Goal: Find specific fact: Find specific fact

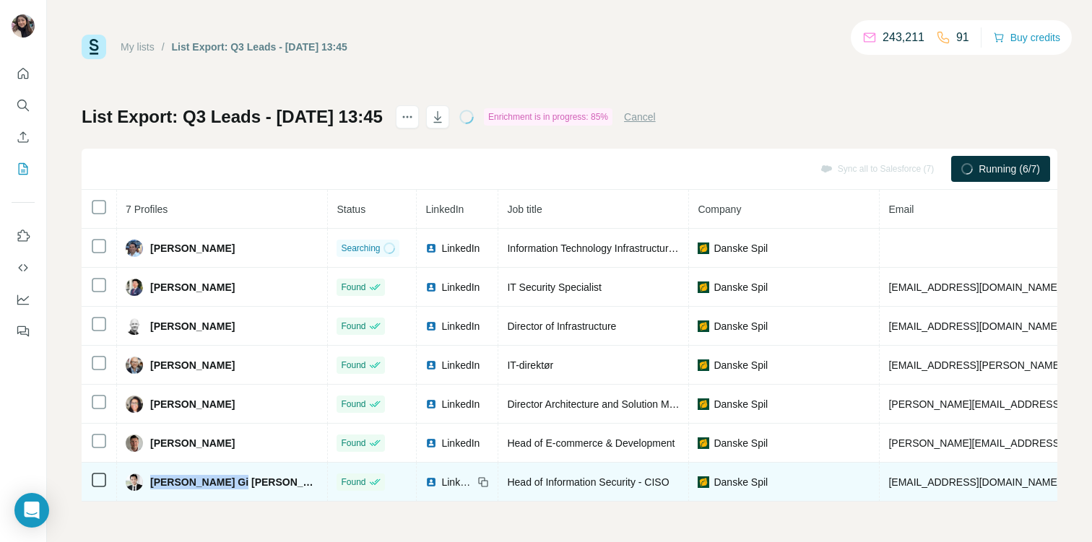
drag, startPoint x: 243, startPoint y: 487, endPoint x: 147, endPoint y: 485, distance: 95.3
click at [147, 485] on div "[PERSON_NAME] Gi [PERSON_NAME]" at bounding box center [222, 482] width 193 height 17
copy span "[PERSON_NAME] Gi [PERSON_NAME]"
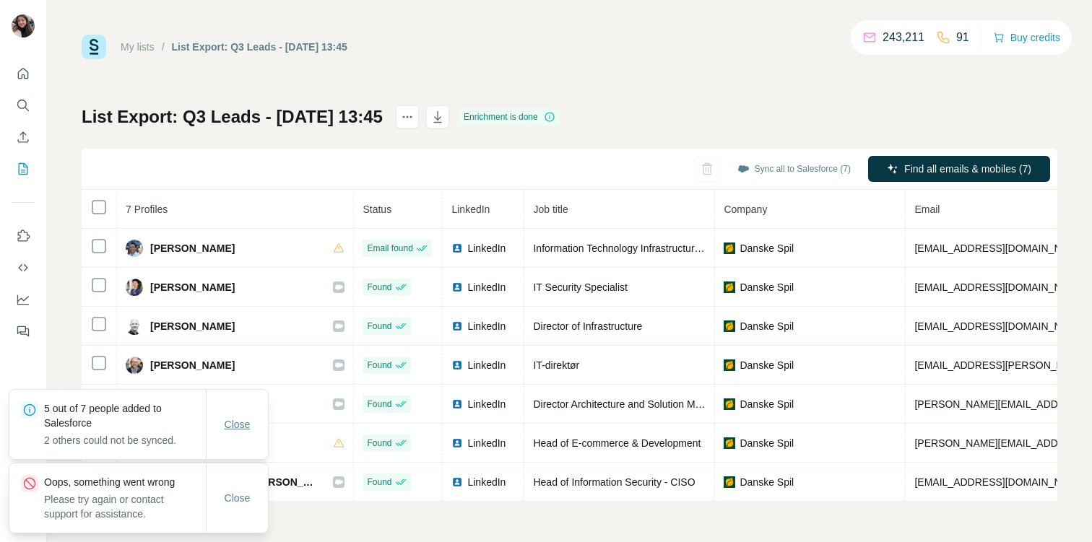
click at [241, 428] on span "Close" at bounding box center [238, 424] width 26 height 14
click at [245, 512] on div "Close" at bounding box center [236, 498] width 61 height 29
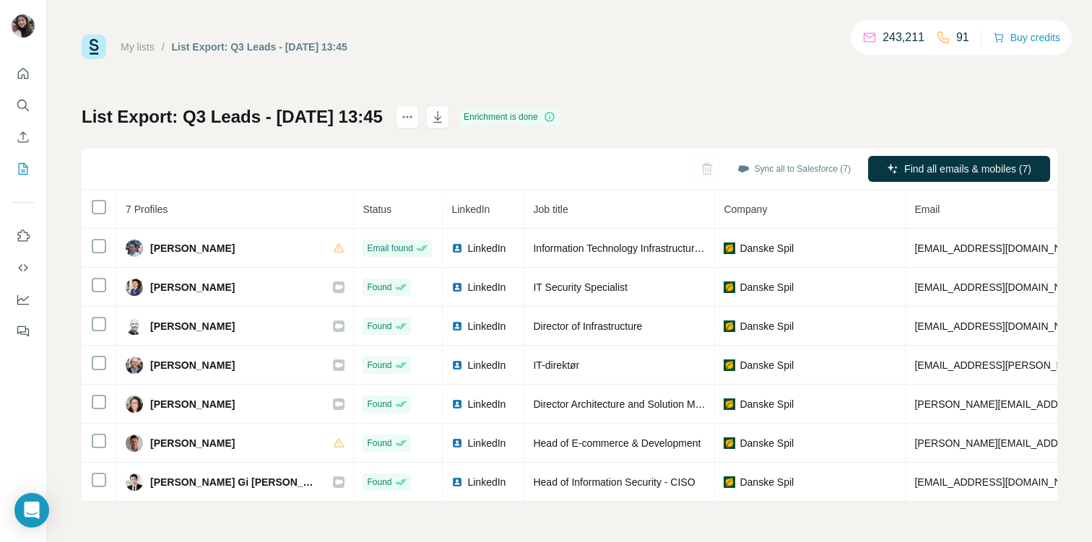
click at [240, 489] on div "Close" at bounding box center [237, 512] width 62 height 69
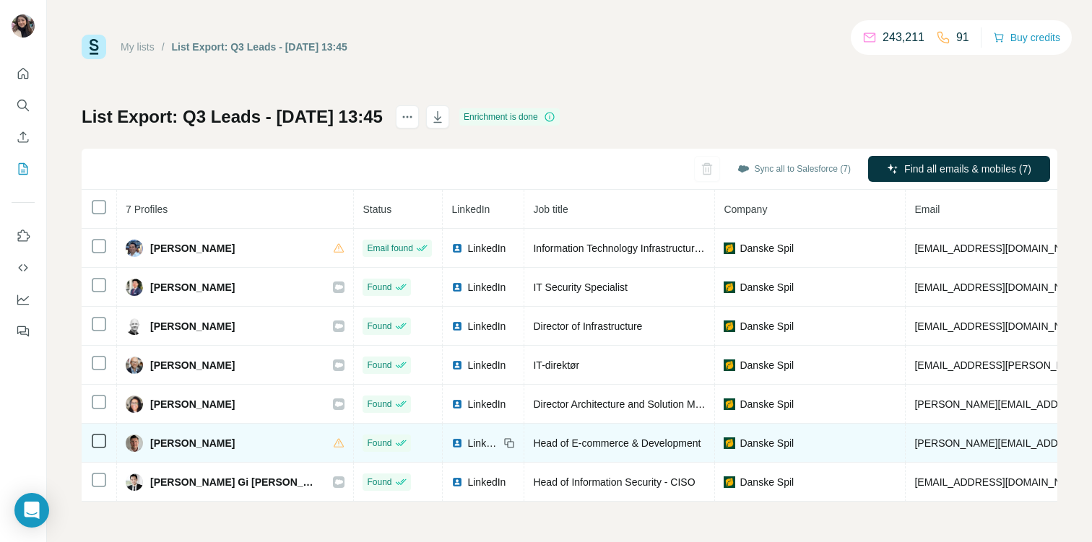
drag, startPoint x: 149, startPoint y: 440, endPoint x: 239, endPoint y: 445, distance: 89.7
click at [235, 445] on div "[PERSON_NAME]" at bounding box center [180, 443] width 109 height 17
copy span "[PERSON_NAME] Ha"
click at [553, 440] on span "Head of E-commerce & Development" at bounding box center [616, 443] width 167 height 12
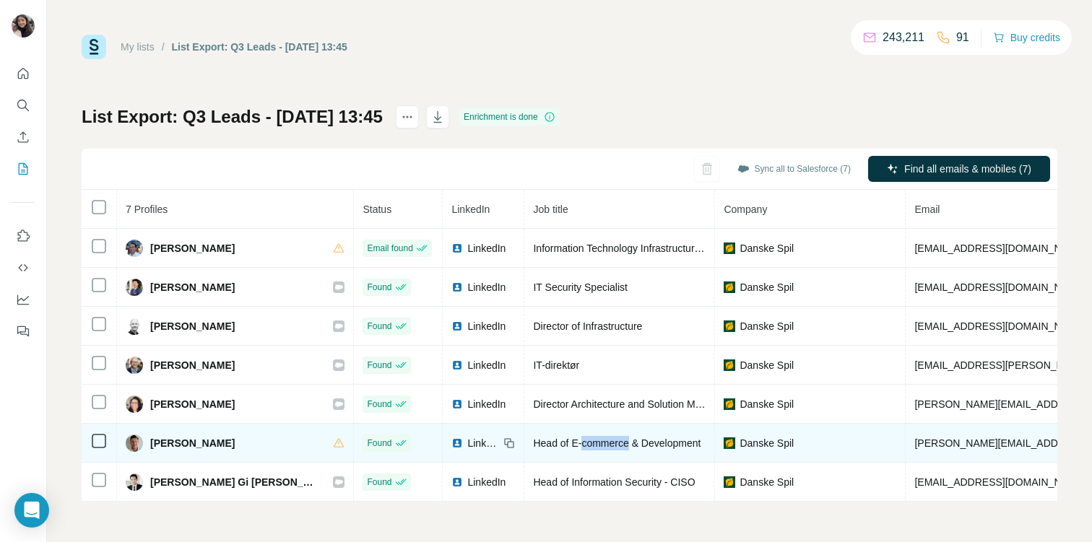
click at [553, 440] on span "Head of E-commerce & Development" at bounding box center [616, 443] width 167 height 12
copy span "Head of E-commerce & Development"
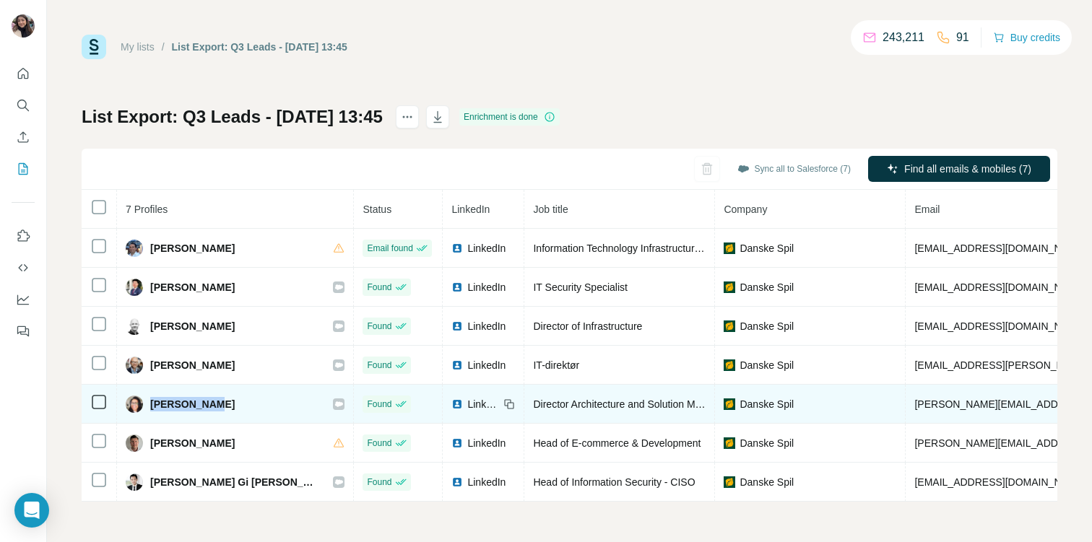
drag, startPoint x: 219, startPoint y: 403, endPoint x: 148, endPoint y: 400, distance: 71.5
click at [148, 400] on div "[PERSON_NAME]" at bounding box center [235, 404] width 219 height 17
copy span "[PERSON_NAME]"
click at [570, 407] on span "Director Architecture and Solution Management" at bounding box center [639, 405] width 212 height 12
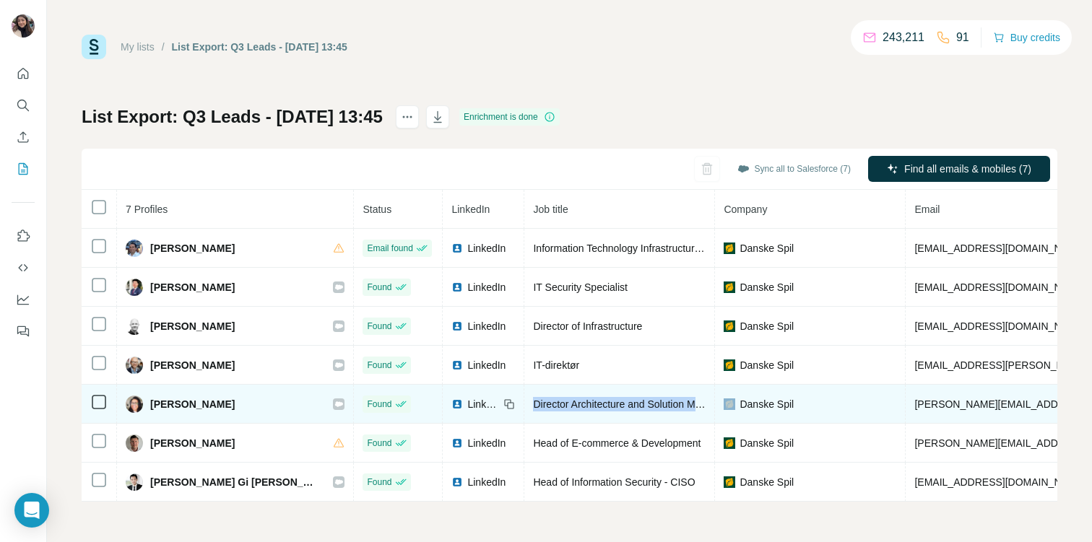
click at [570, 407] on span "Director Architecture and Solution Management" at bounding box center [639, 405] width 212 height 12
copy span "Director Architecture and Solution Management"
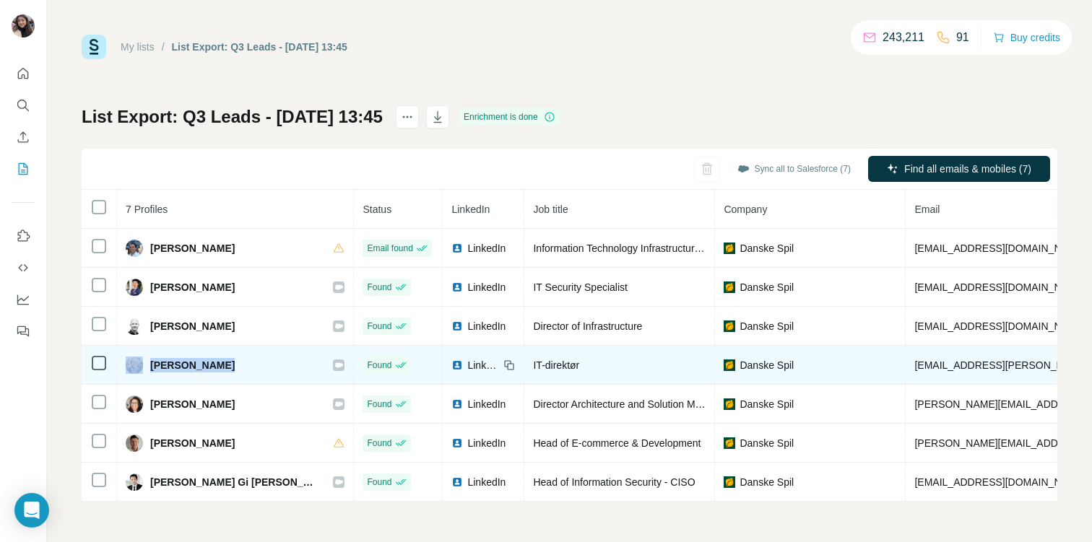
drag, startPoint x: 224, startPoint y: 368, endPoint x: 137, endPoint y: 359, distance: 87.1
click at [137, 359] on div "[PERSON_NAME]" at bounding box center [235, 365] width 219 height 17
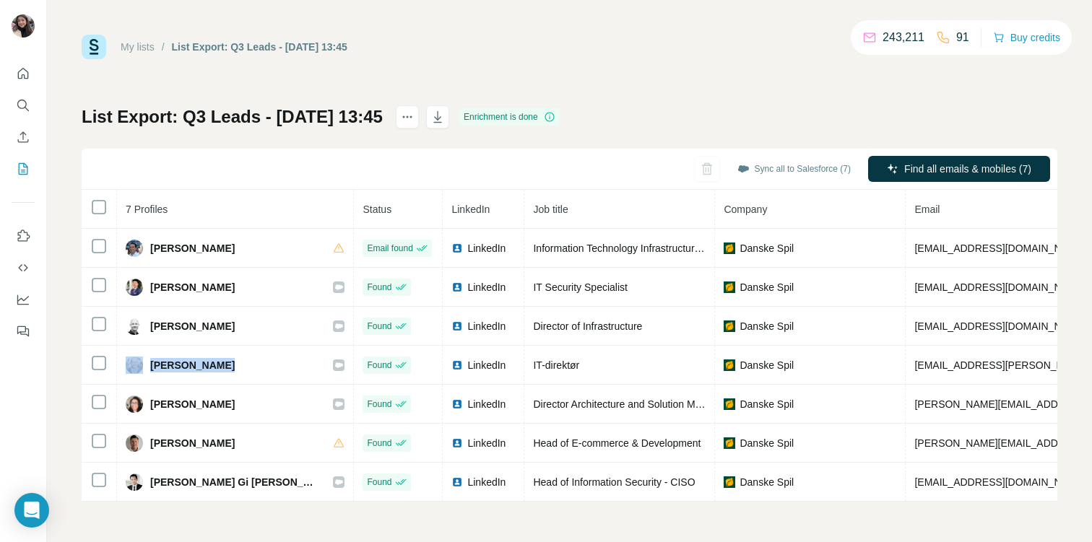
copy div "[PERSON_NAME]"
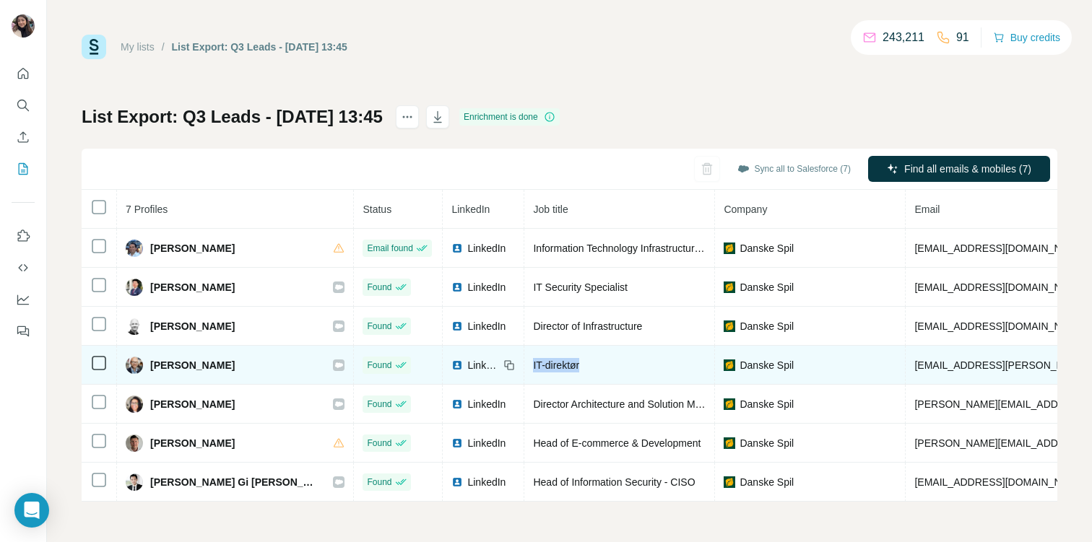
drag, startPoint x: 520, startPoint y: 369, endPoint x: 461, endPoint y: 369, distance: 59.2
click at [524, 369] on td "IT-direktør" at bounding box center [619, 365] width 191 height 39
copy span "IT-direktør"
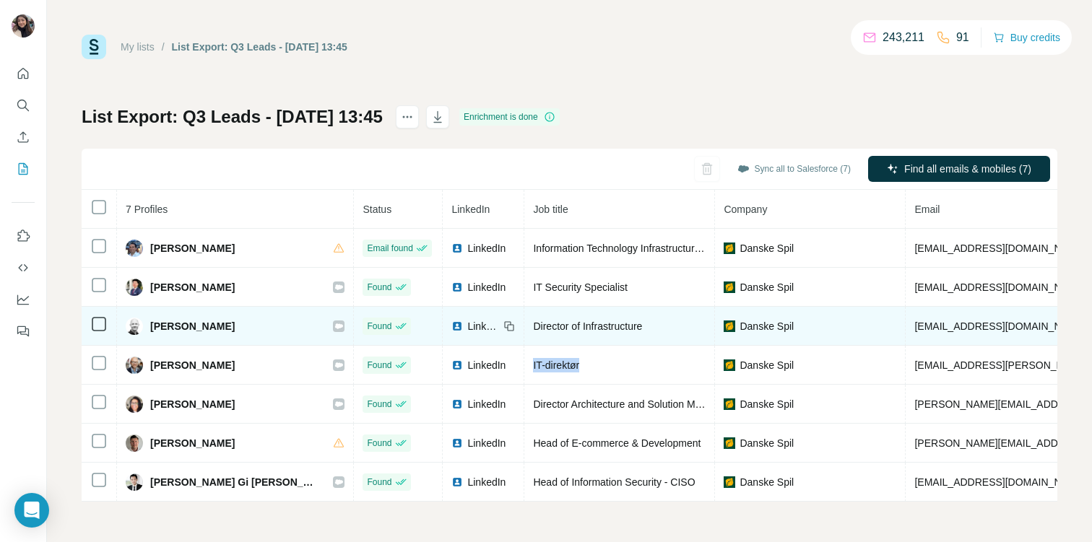
drag, startPoint x: 240, startPoint y: 327, endPoint x: 146, endPoint y: 326, distance: 94.6
click at [146, 326] on div "[PERSON_NAME]" at bounding box center [235, 326] width 219 height 17
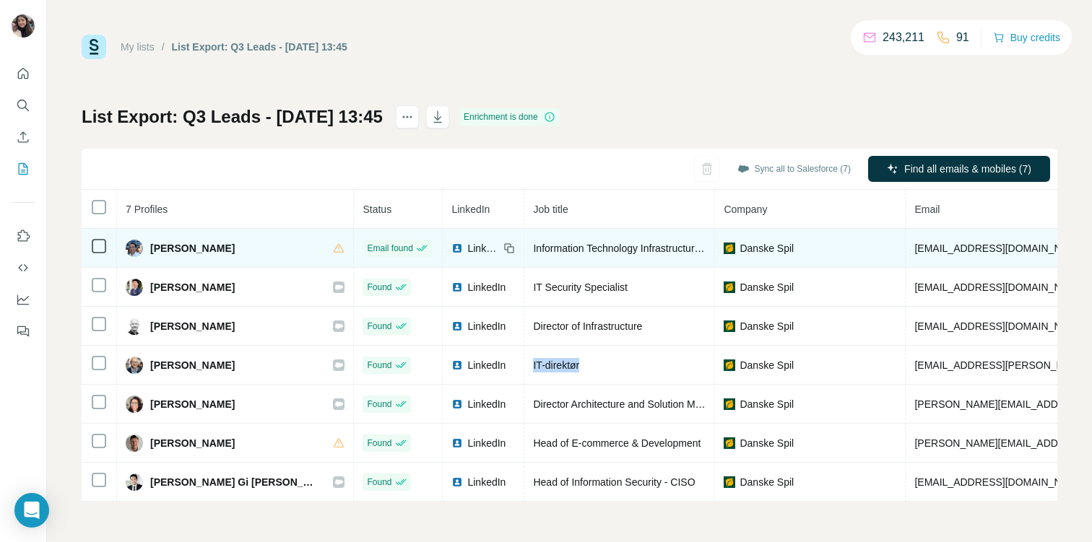
copy div "[PERSON_NAME]"
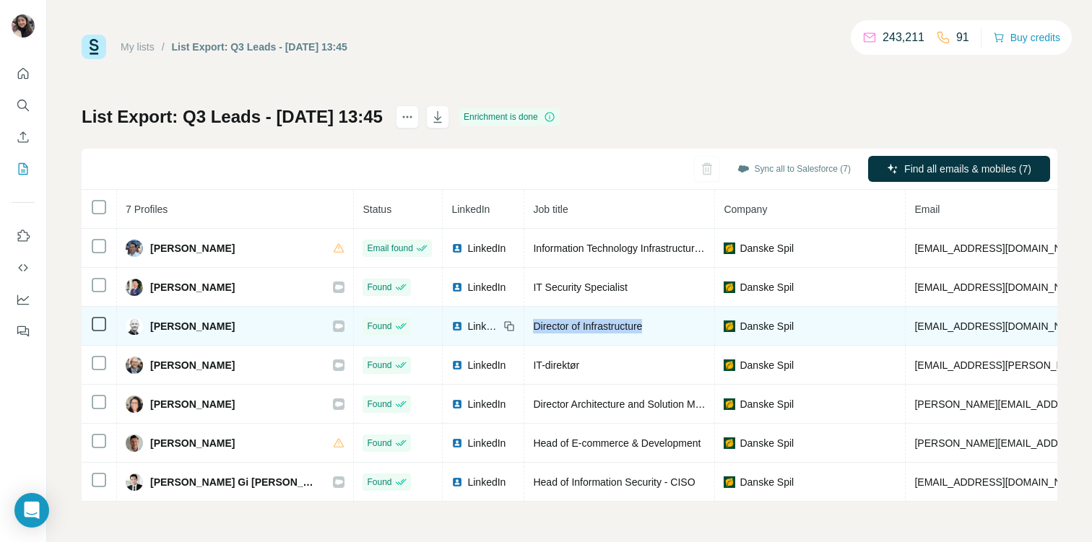
drag, startPoint x: 594, startPoint y: 333, endPoint x: 461, endPoint y: 328, distance: 132.9
click at [524, 328] on td "Director of Infrastructure" at bounding box center [619, 326] width 191 height 39
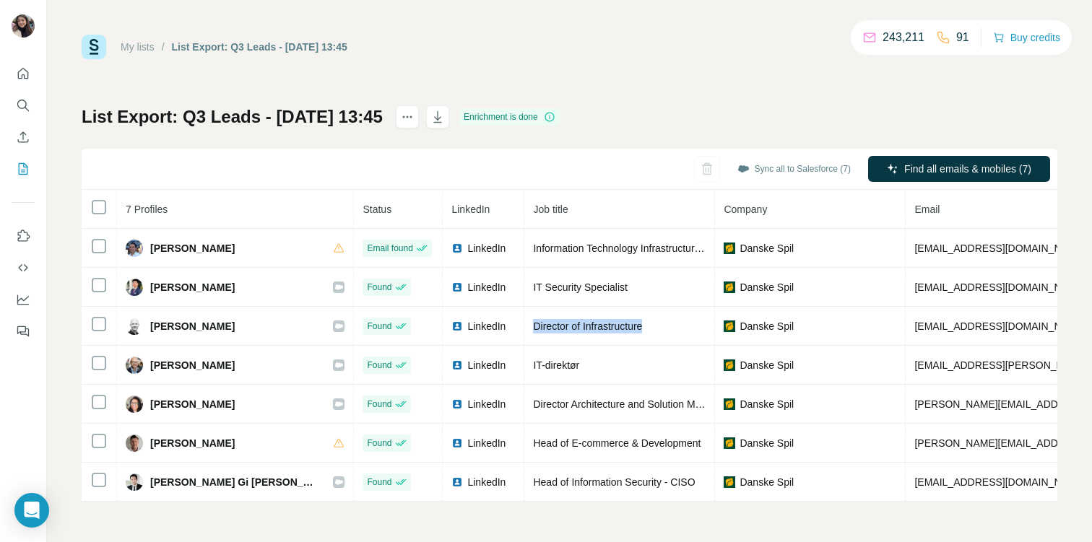
copy span "Director of Infrastructure"
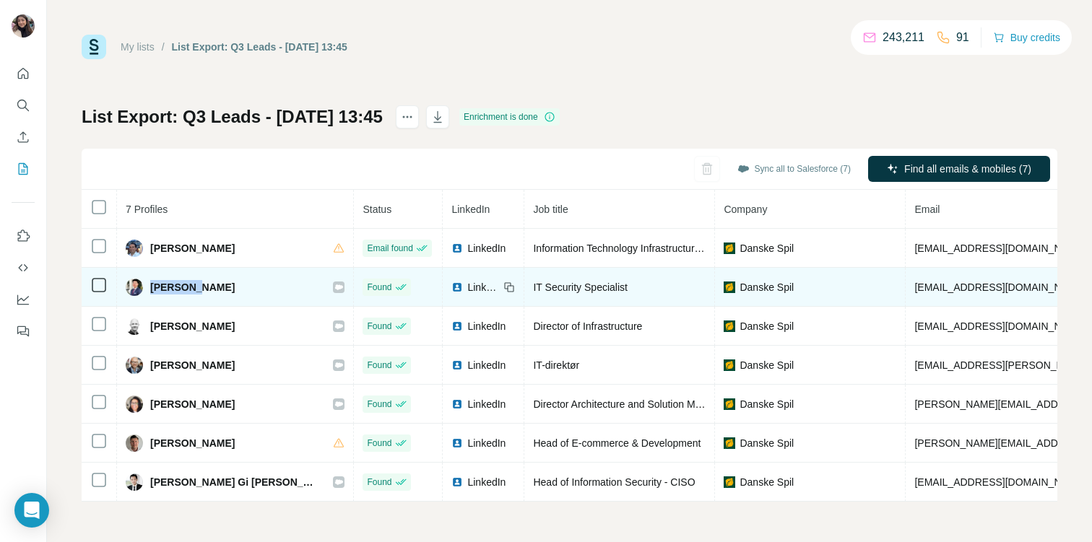
drag, startPoint x: 201, startPoint y: 286, endPoint x: 147, endPoint y: 287, distance: 54.2
click at [147, 287] on div "[PERSON_NAME]" at bounding box center [235, 287] width 219 height 17
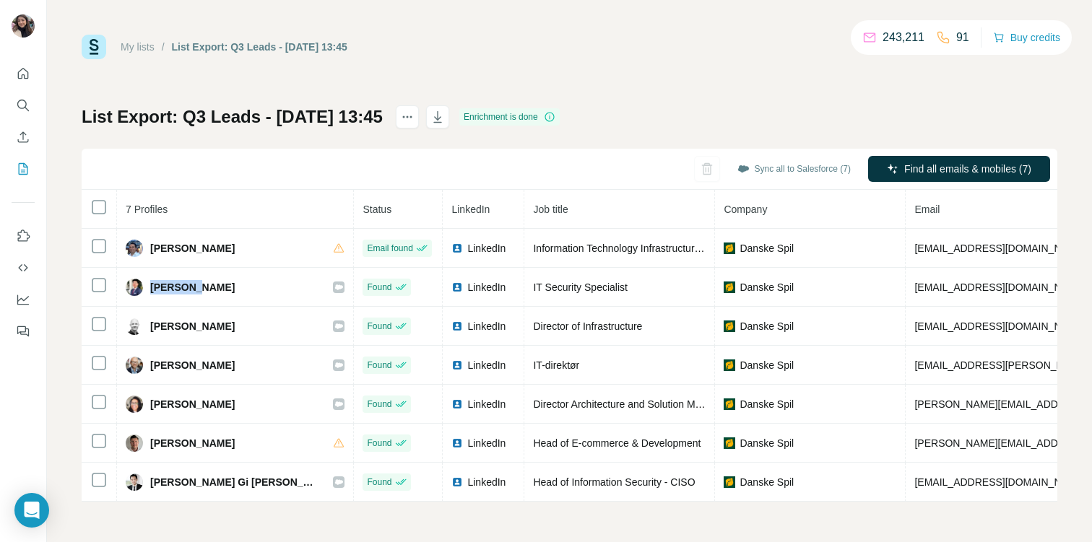
copy span "[PERSON_NAME]"
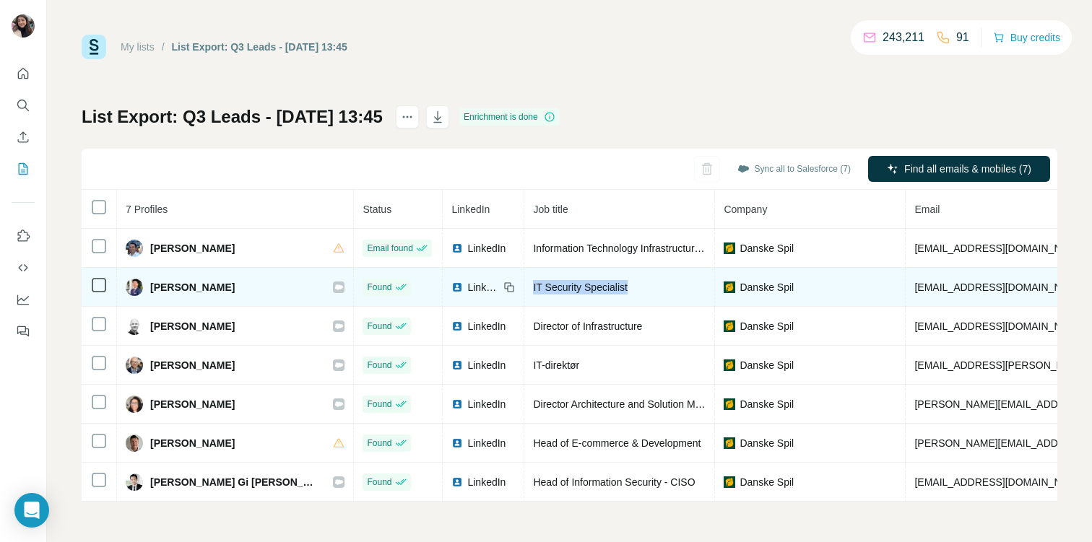
drag, startPoint x: 570, startPoint y: 284, endPoint x: 461, endPoint y: 285, distance: 109.0
click at [533, 285] on div "IT Security Specialist" at bounding box center [619, 287] width 173 height 14
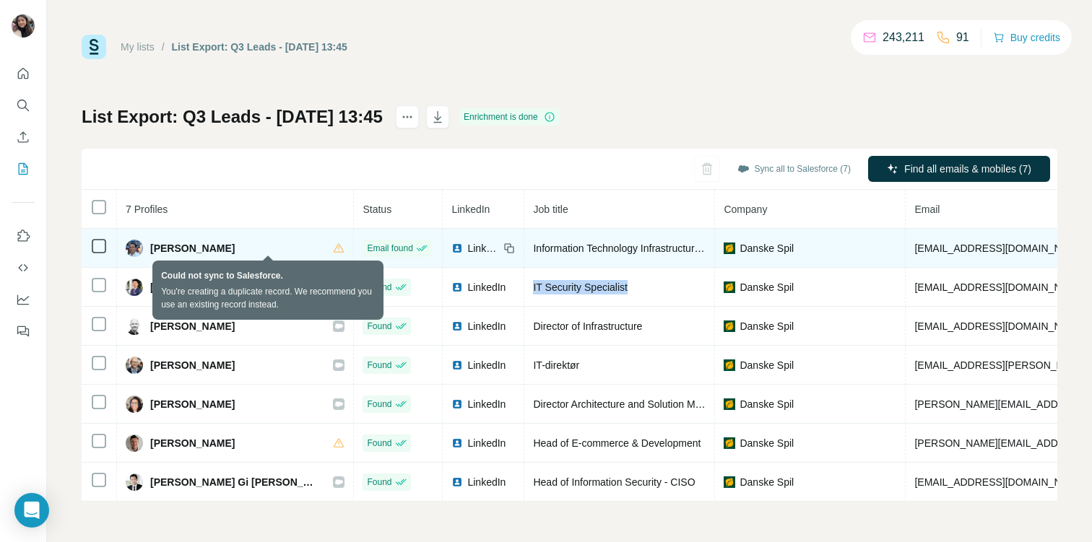
drag, startPoint x: 230, startPoint y: 251, endPoint x: 268, endPoint y: 251, distance: 38.3
click at [268, 251] on div "[PERSON_NAME]" at bounding box center [235, 248] width 219 height 17
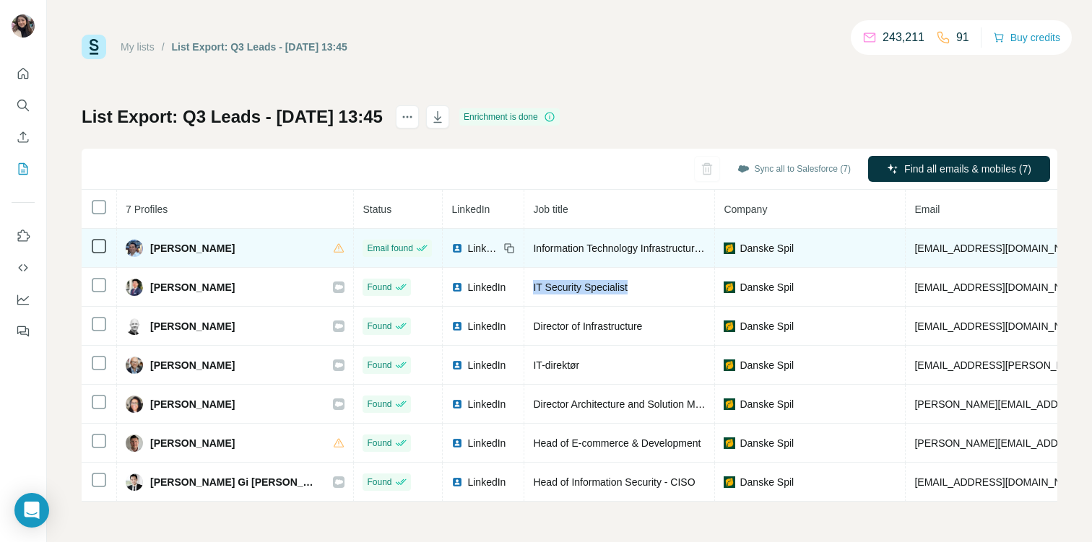
click at [222, 247] on span "[PERSON_NAME]" at bounding box center [192, 248] width 84 height 14
drag, startPoint x: 237, startPoint y: 248, endPoint x: 152, endPoint y: 248, distance: 84.5
click at [152, 248] on div "[PERSON_NAME]" at bounding box center [235, 248] width 219 height 17
click at [533, 245] on span "Information Technology Infrastructure Specialist" at bounding box center [639, 249] width 213 height 12
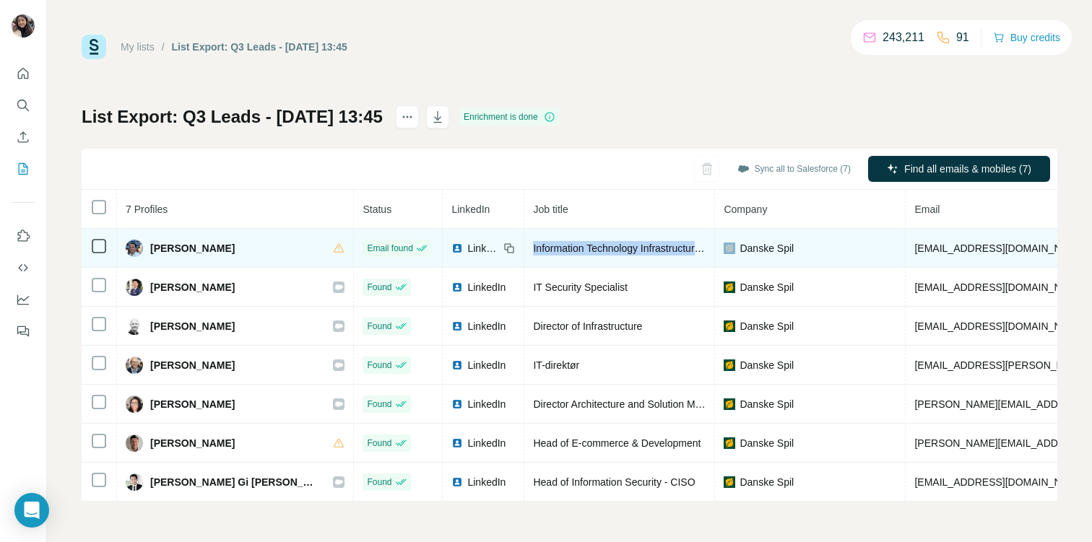
click at [533, 245] on span "Information Technology Infrastructure Specialist" at bounding box center [639, 249] width 213 height 12
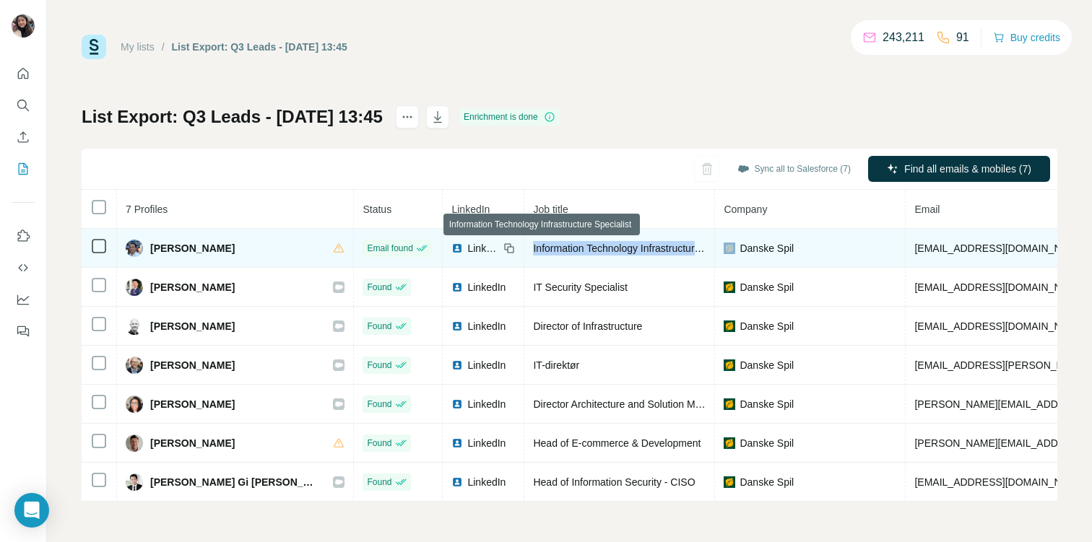
click at [533, 245] on span "Information Technology Infrastructure Specialist" at bounding box center [639, 249] width 213 height 12
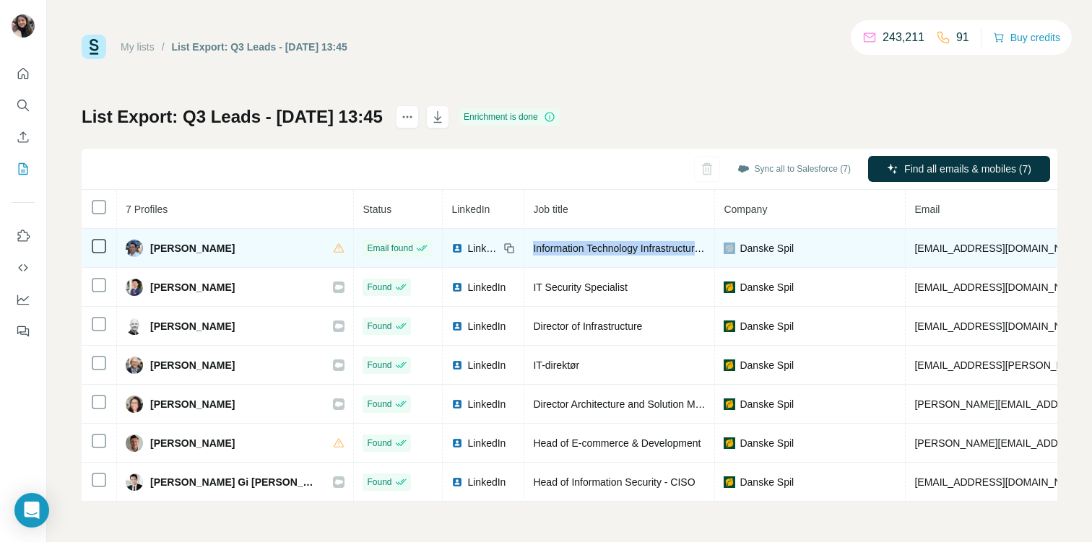
drag, startPoint x: 233, startPoint y: 252, endPoint x: 147, endPoint y: 251, distance: 85.9
click at [147, 251] on div "[PERSON_NAME]" at bounding box center [235, 248] width 219 height 17
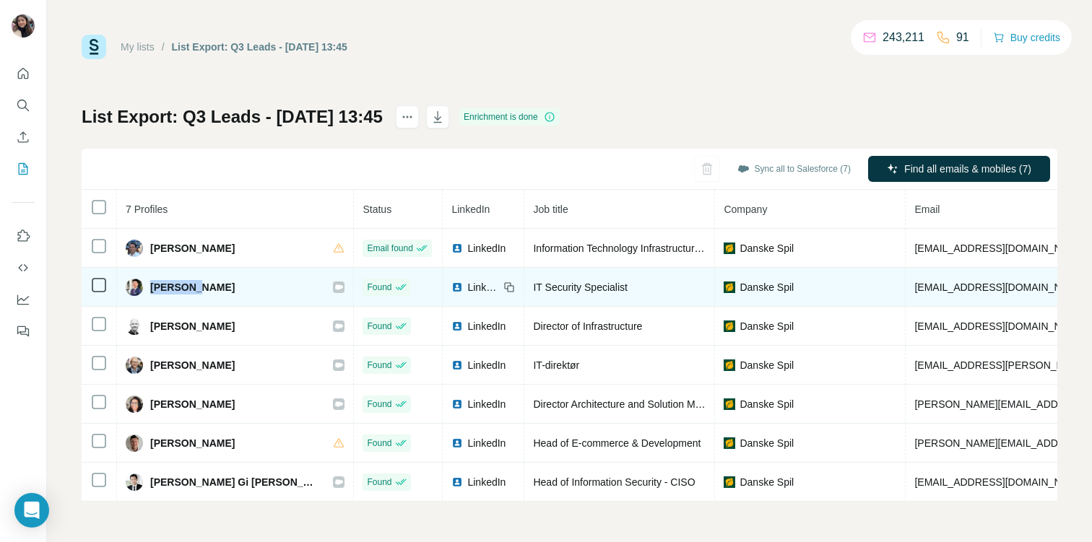
drag, startPoint x: 196, startPoint y: 289, endPoint x: 147, endPoint y: 289, distance: 49.1
click at [147, 289] on div "[PERSON_NAME]" at bounding box center [235, 287] width 219 height 17
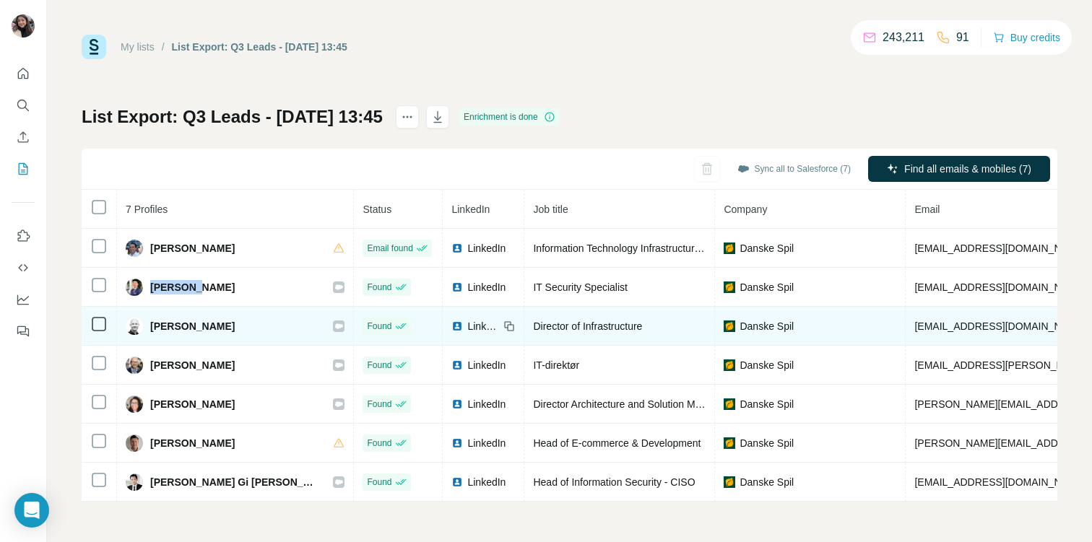
drag, startPoint x: 240, startPoint y: 326, endPoint x: 149, endPoint y: 326, distance: 91.0
click at [149, 326] on div "[PERSON_NAME]" at bounding box center [235, 326] width 219 height 17
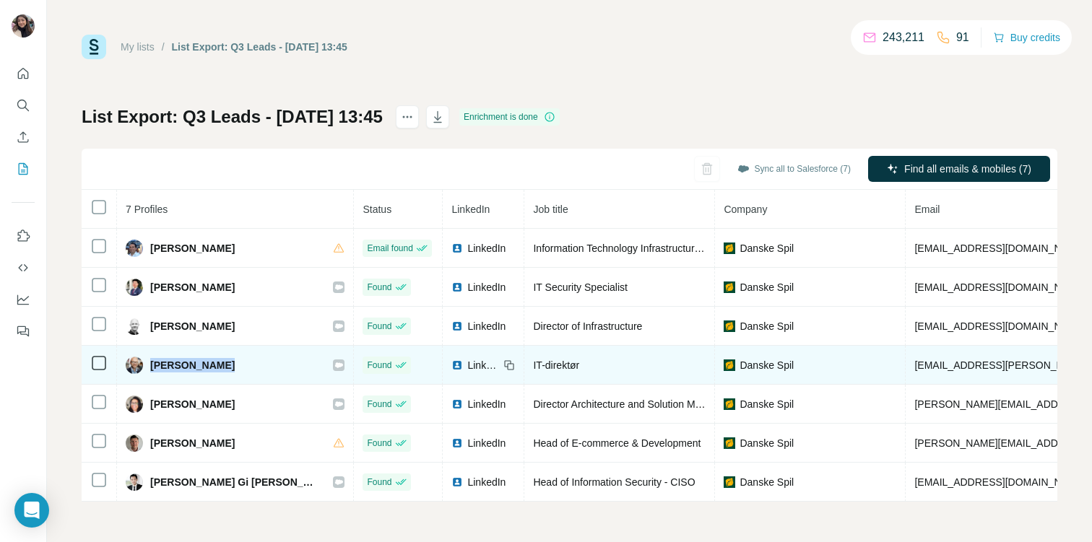
drag, startPoint x: 227, startPoint y: 370, endPoint x: 152, endPoint y: 369, distance: 74.4
click at [152, 369] on div "[PERSON_NAME]" at bounding box center [235, 365] width 219 height 17
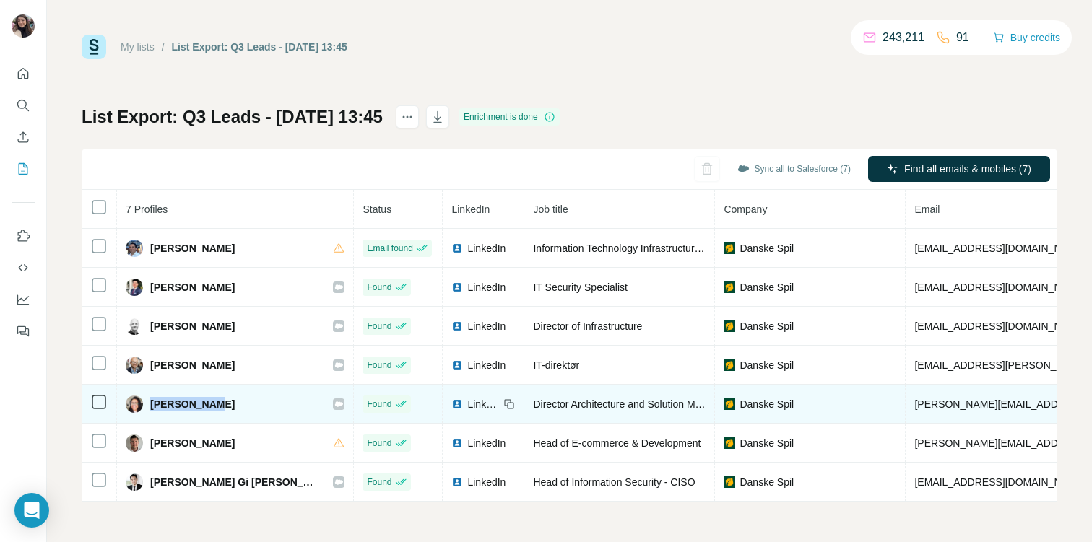
drag, startPoint x: 217, startPoint y: 400, endPoint x: 153, endPoint y: 400, distance: 64.3
click at [153, 400] on div "[PERSON_NAME]" at bounding box center [235, 404] width 219 height 17
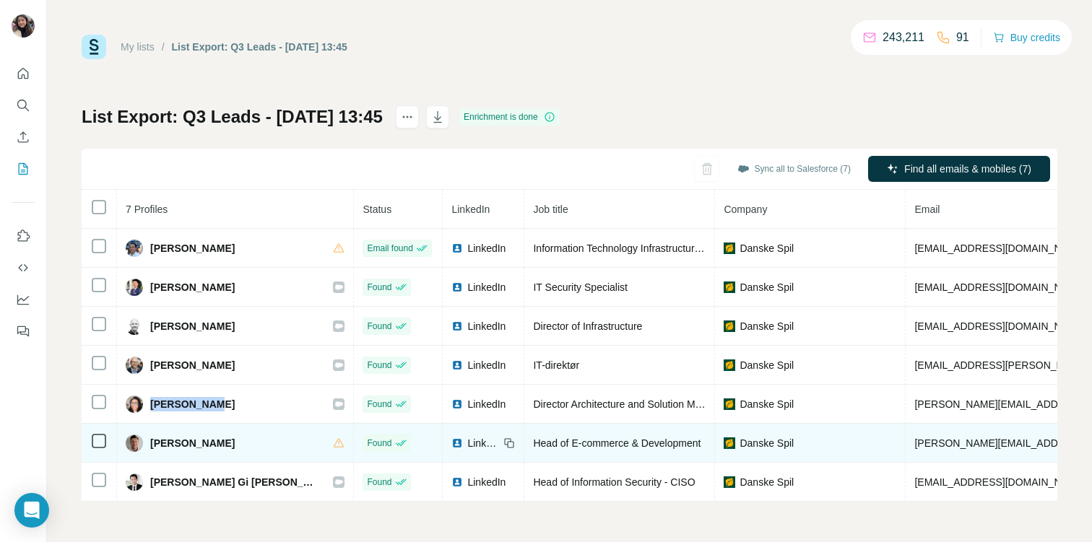
drag, startPoint x: 150, startPoint y: 445, endPoint x: 253, endPoint y: 452, distance: 102.8
click at [253, 452] on td "[PERSON_NAME]" at bounding box center [235, 443] width 237 height 39
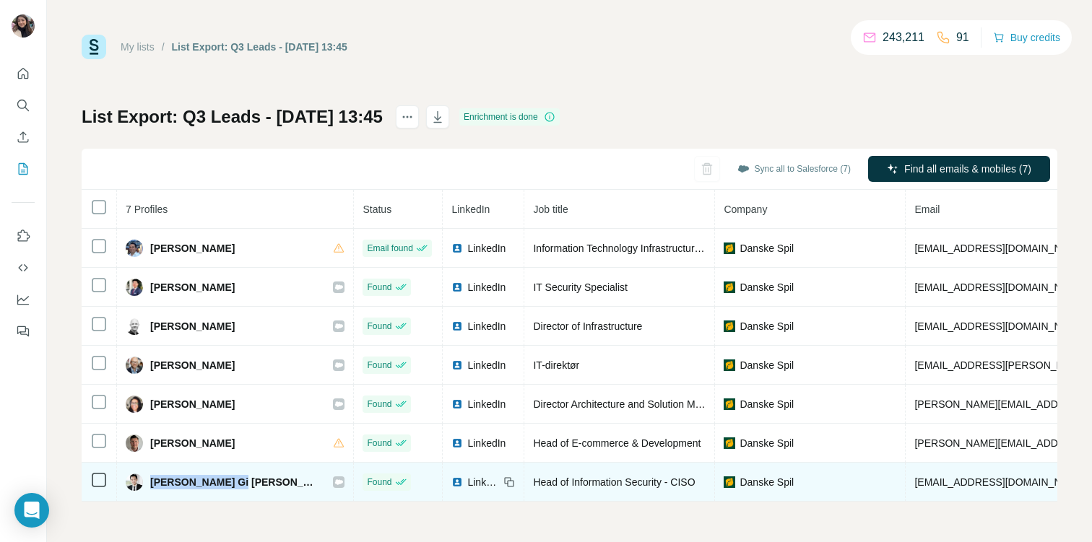
drag, startPoint x: 243, startPoint y: 478, endPoint x: 147, endPoint y: 481, distance: 96.1
click at [147, 481] on div "[PERSON_NAME] Gi [PERSON_NAME]" at bounding box center [235, 482] width 219 height 17
